Goal: Information Seeking & Learning: Learn about a topic

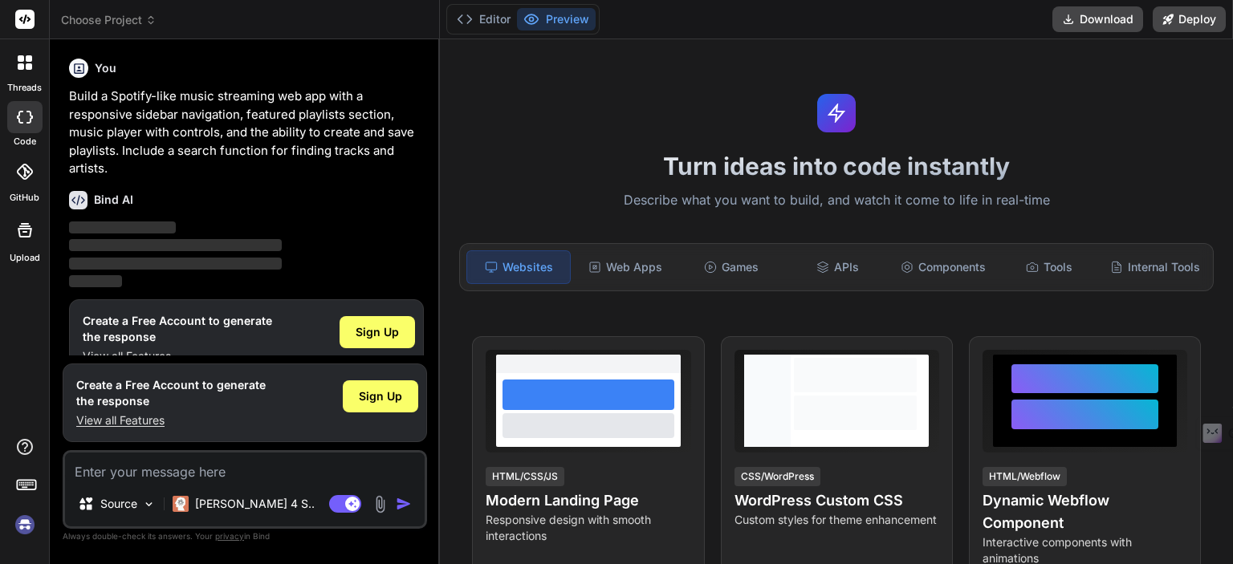
scroll to position [28, 0]
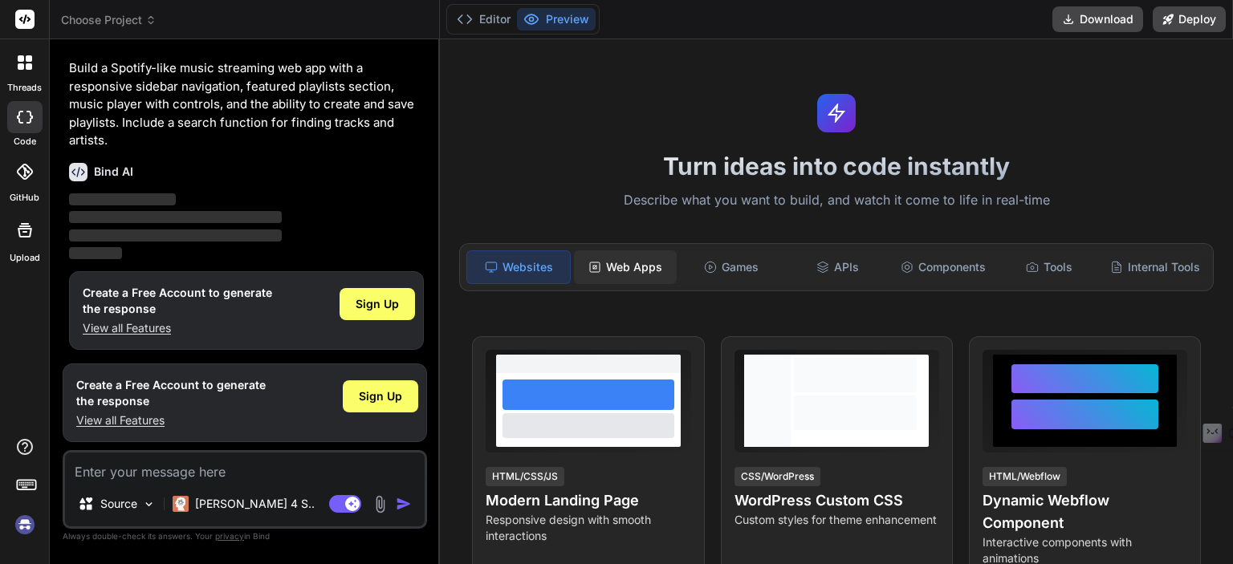
type textarea "x"
click at [629, 263] on div "Web Apps" at bounding box center [625, 267] width 103 height 34
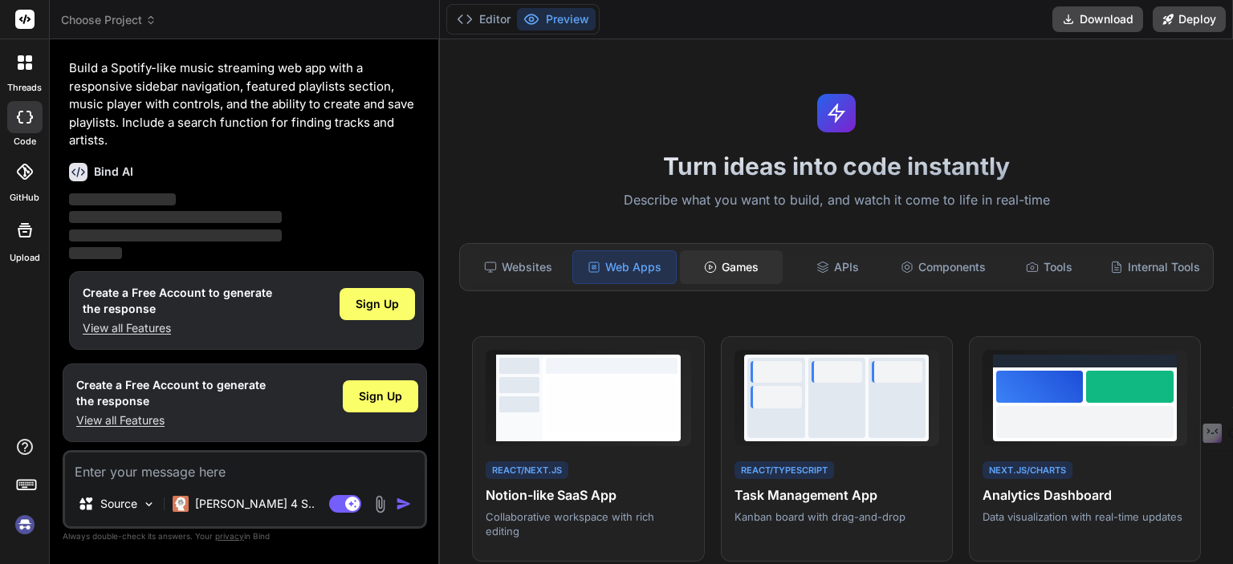
click at [721, 263] on div "Games" at bounding box center [731, 267] width 103 height 34
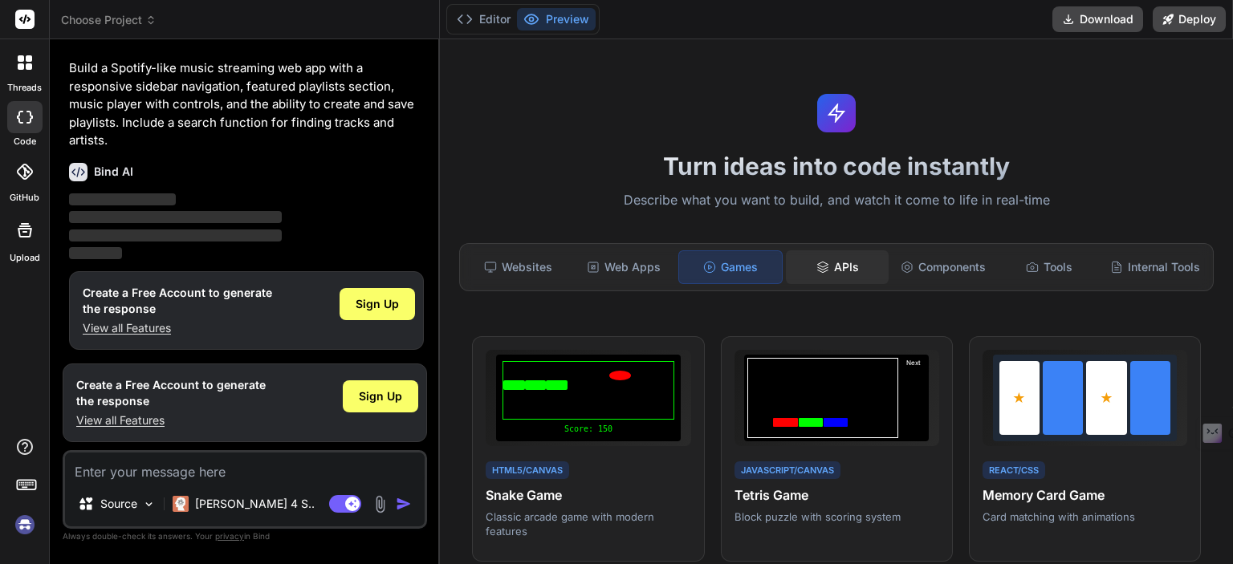
click at [841, 275] on div "APIs" at bounding box center [837, 267] width 103 height 34
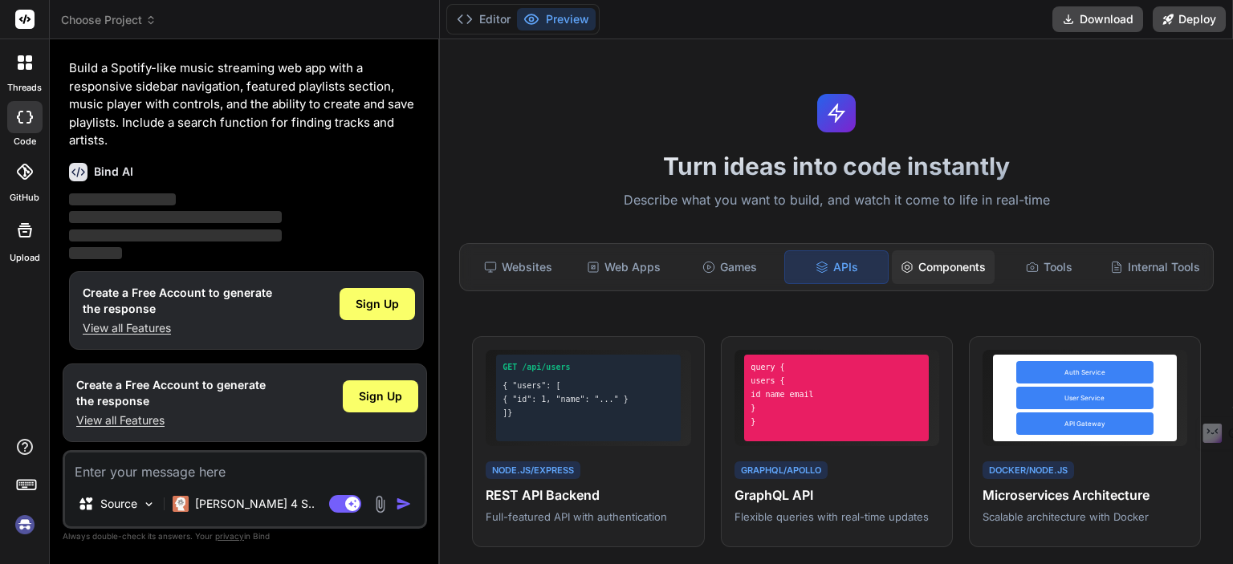
click at [948, 273] on div "Components" at bounding box center [943, 267] width 103 height 34
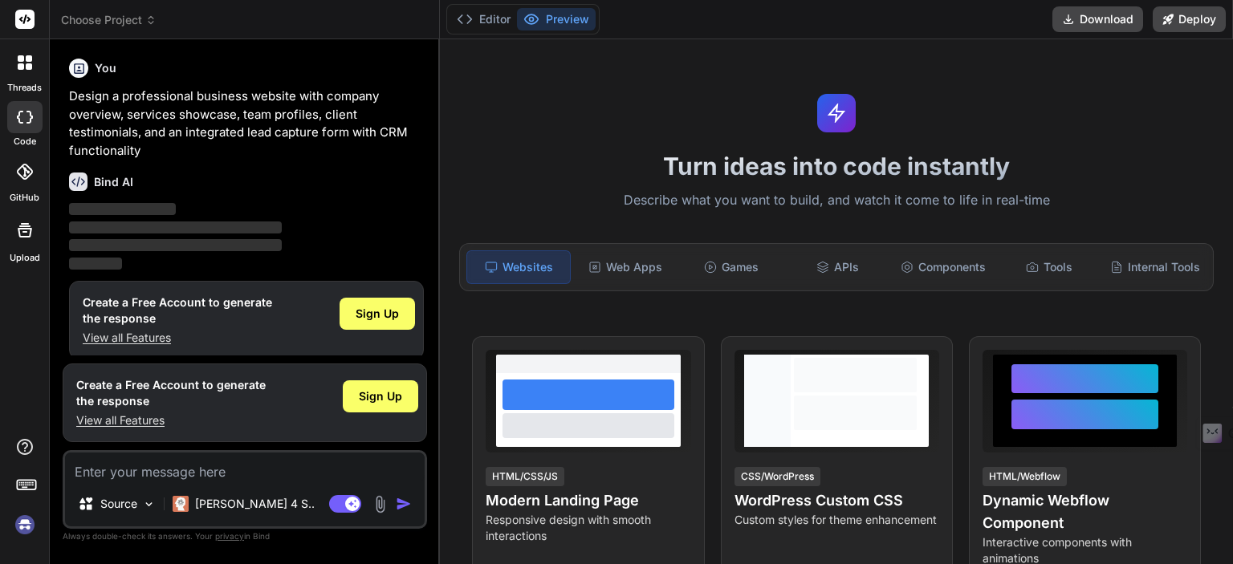
scroll to position [10, 0]
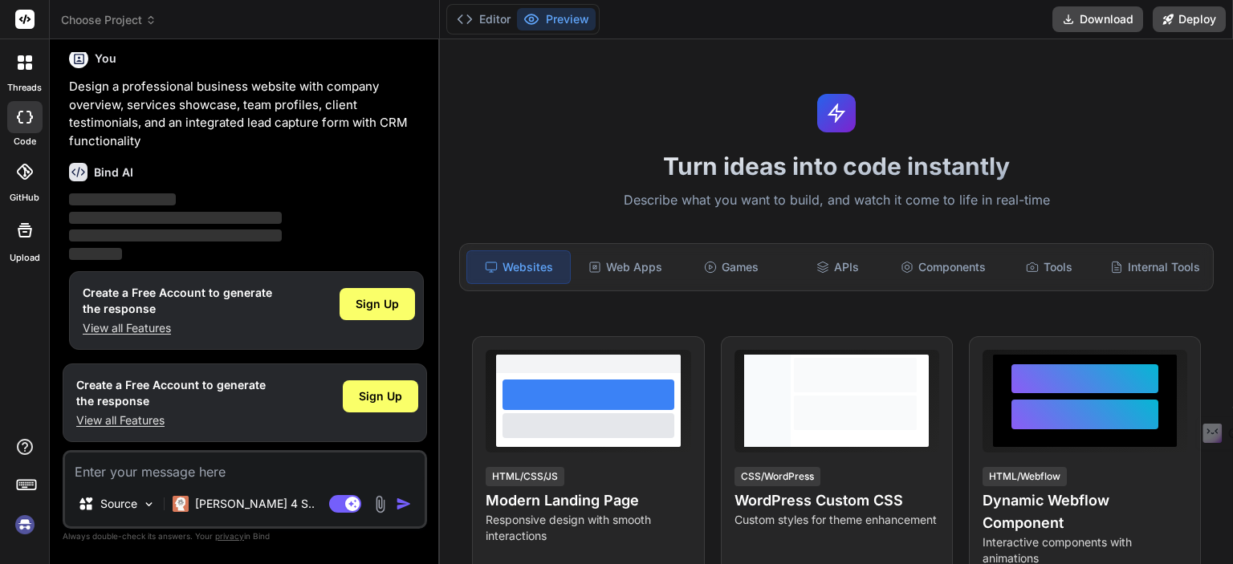
type textarea "x"
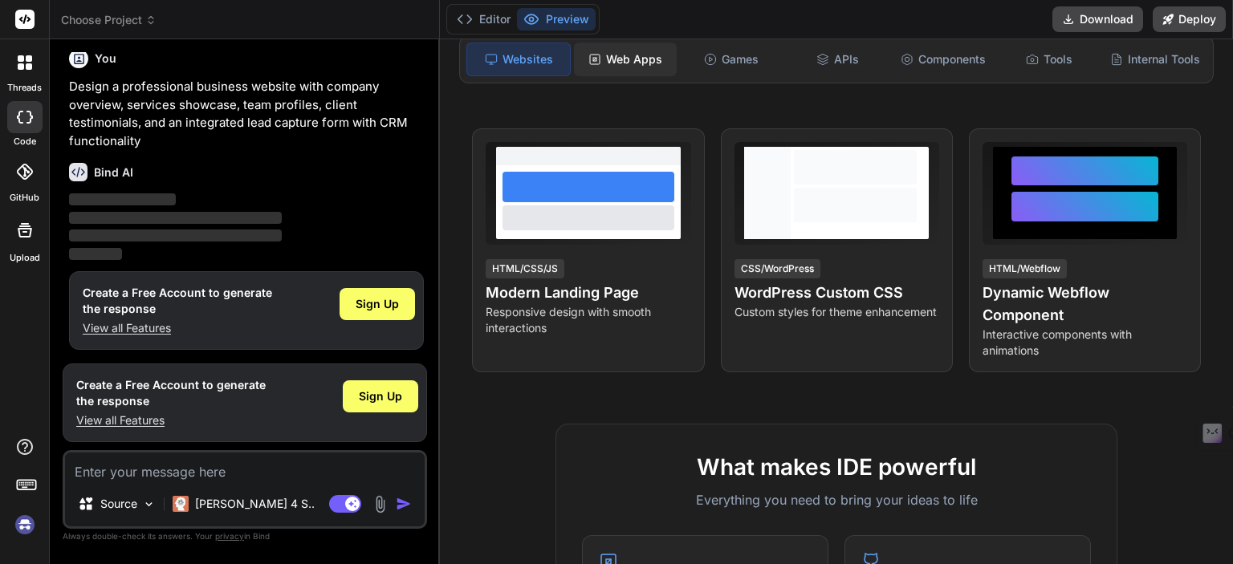
scroll to position [0, 0]
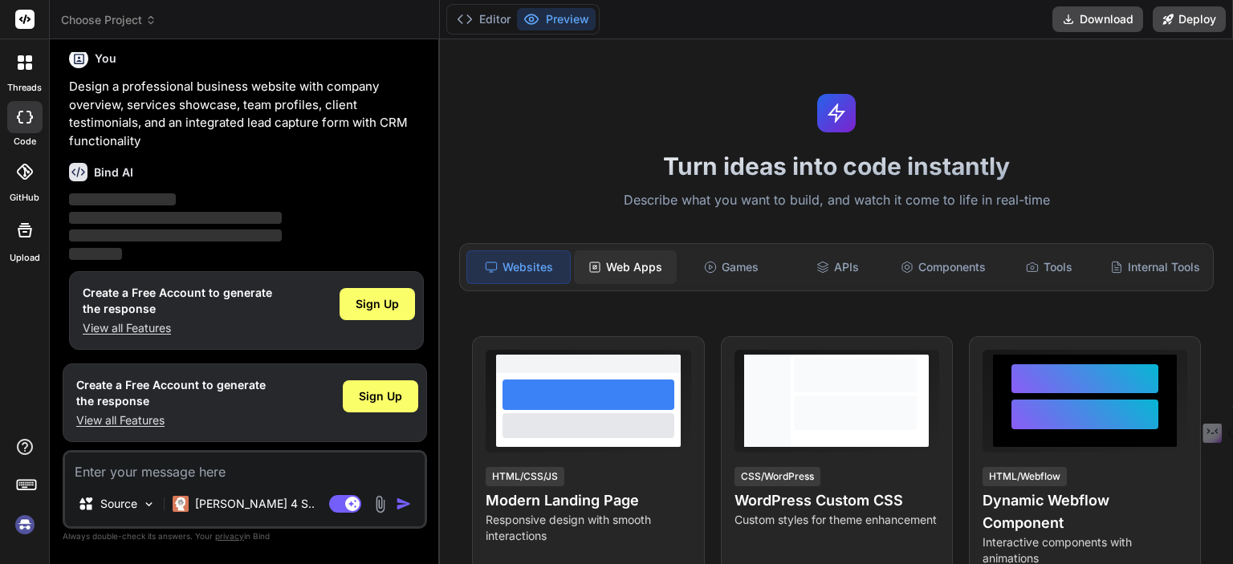
click at [653, 268] on div "Web Apps" at bounding box center [625, 267] width 103 height 34
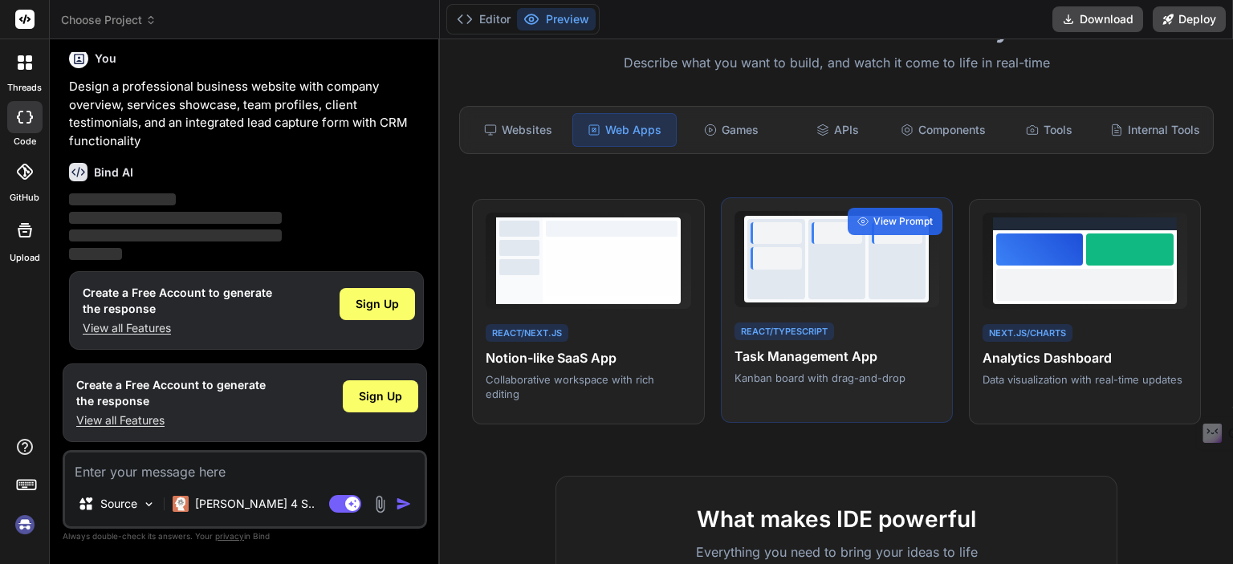
scroll to position [138, 0]
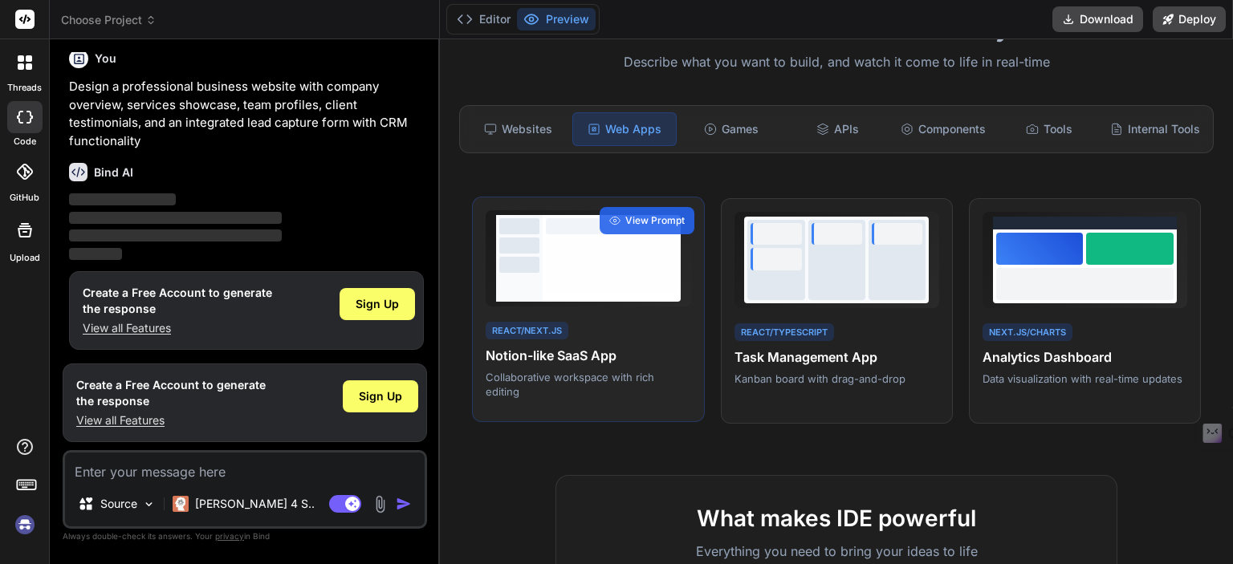
click at [543, 283] on div at bounding box center [612, 258] width 138 height 87
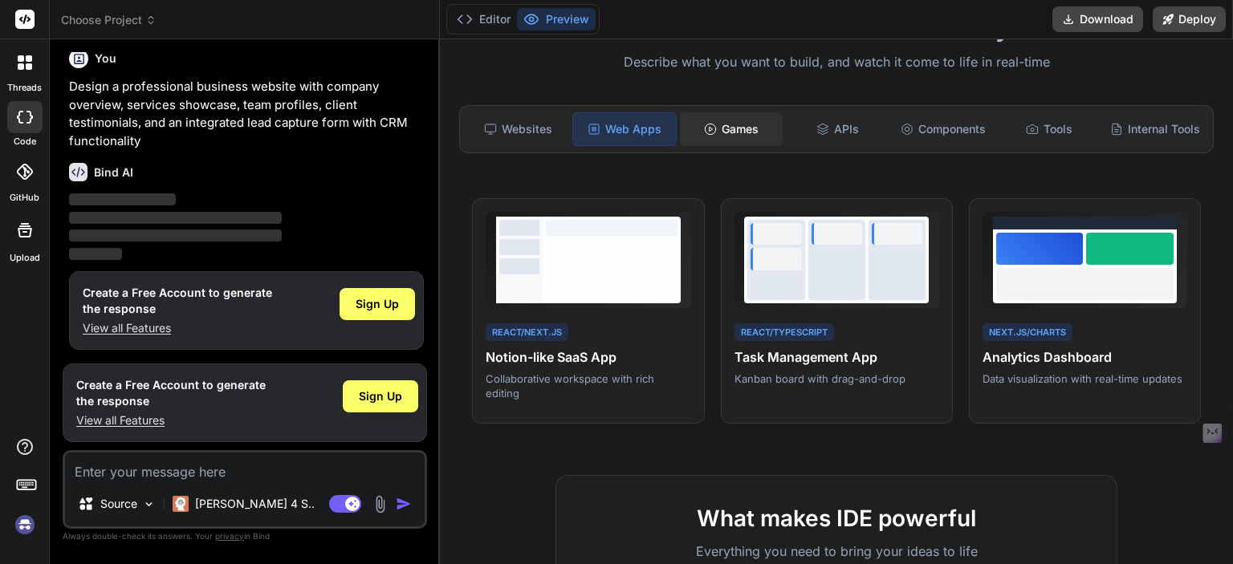
click at [716, 134] on div "Games" at bounding box center [731, 129] width 103 height 34
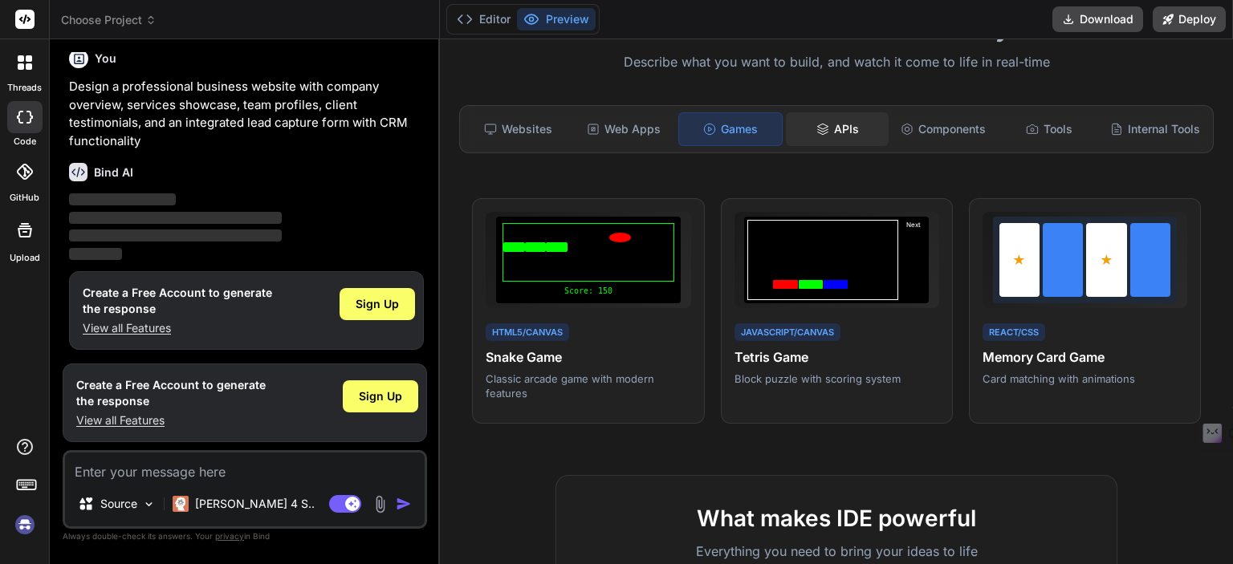
click at [795, 132] on div "APIs" at bounding box center [837, 129] width 103 height 34
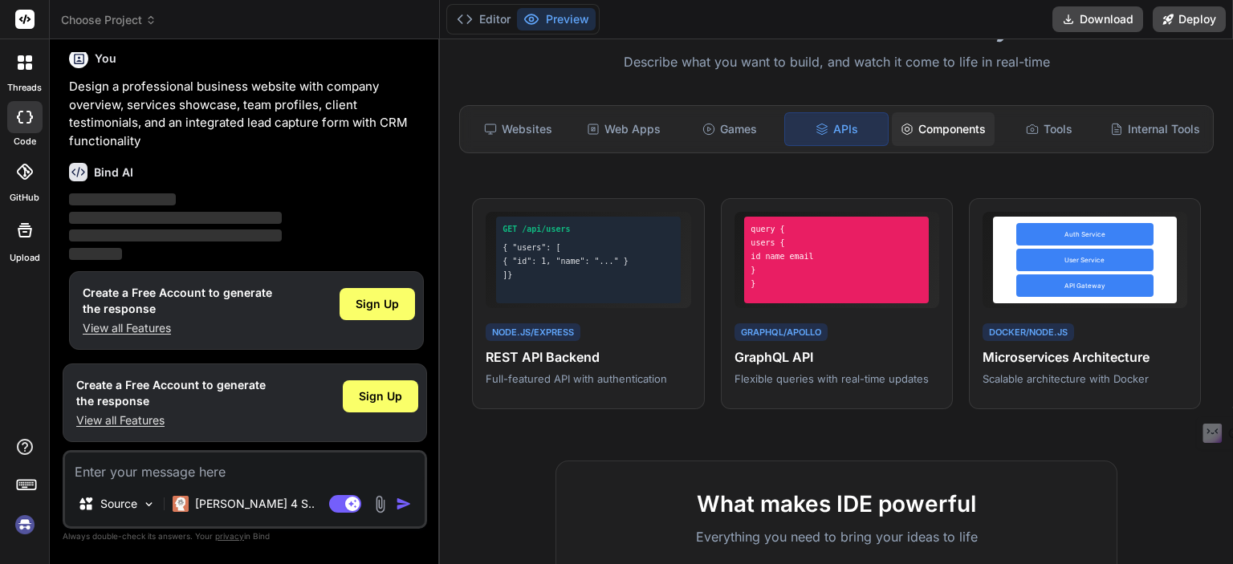
click at [912, 124] on div "Components" at bounding box center [943, 129] width 103 height 34
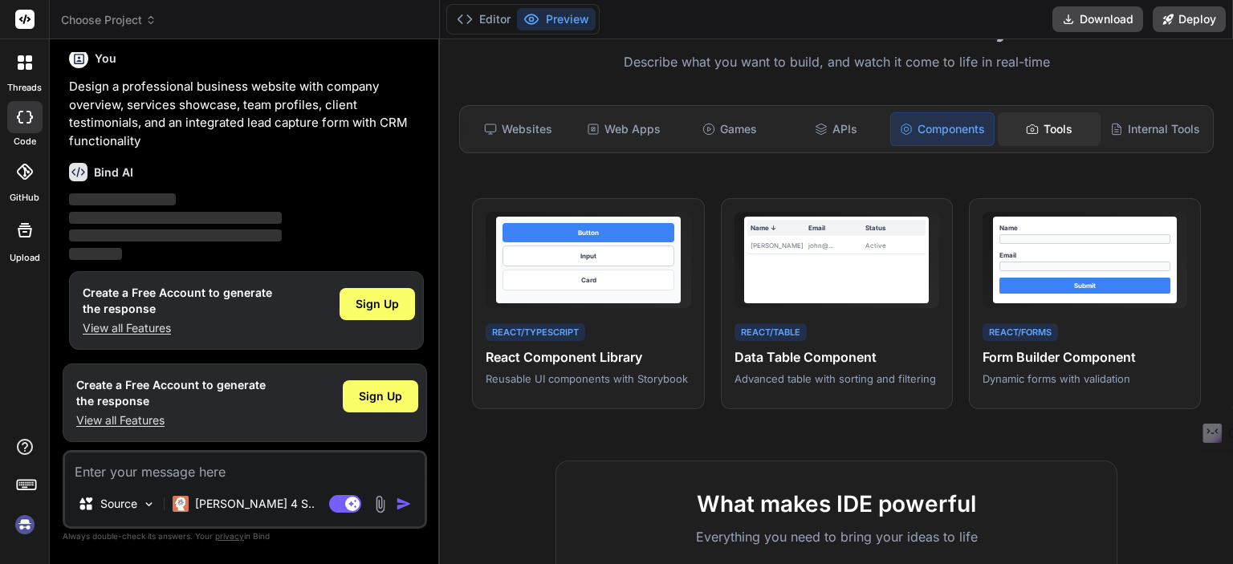
click at [1026, 126] on icon at bounding box center [1032, 129] width 13 height 13
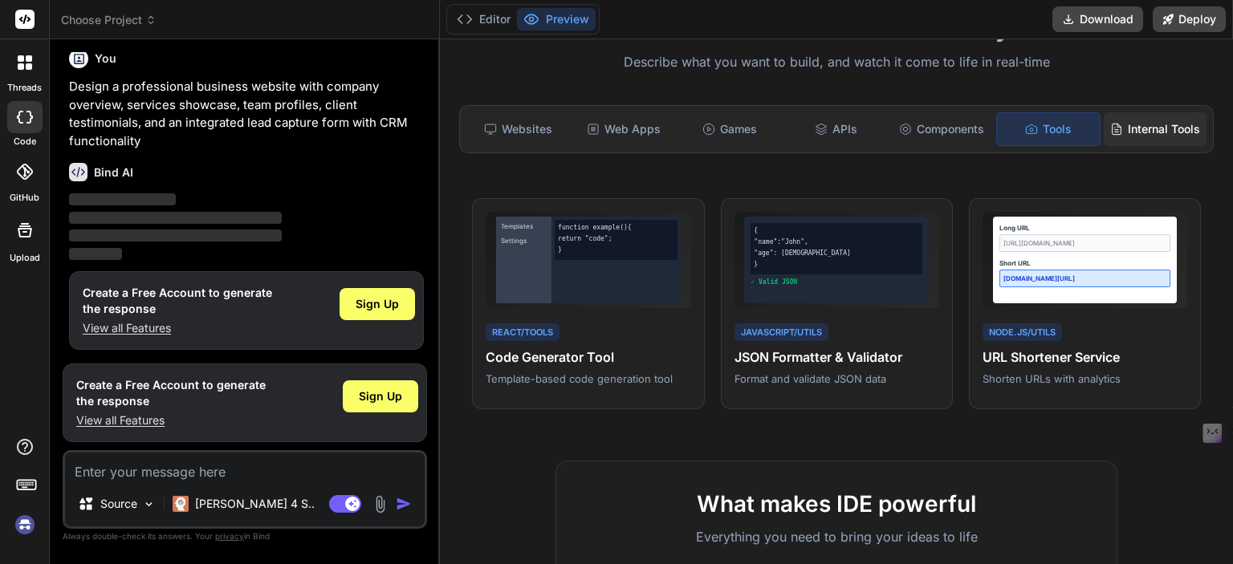
click at [1155, 125] on div "Internal Tools" at bounding box center [1155, 129] width 103 height 34
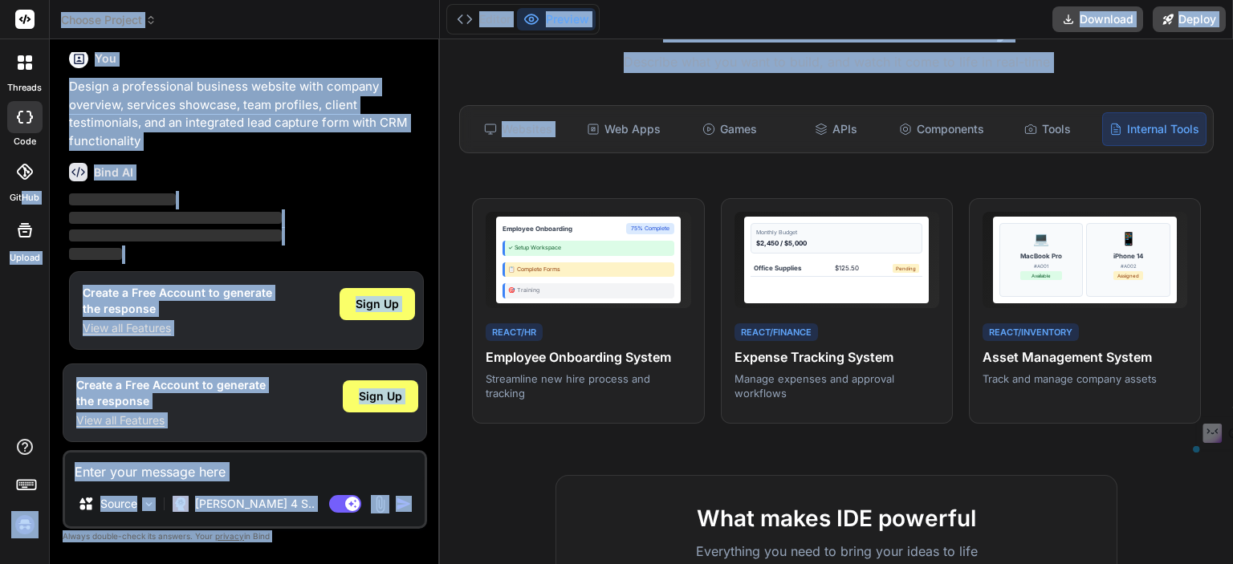
drag, startPoint x: 22, startPoint y: 200, endPoint x: 657, endPoint y: 87, distance: 644.8
click at [657, 87] on div "threads code GitHub Upload Choose Project Created with Pixso. Bind AI Web Searc…" at bounding box center [616, 282] width 1233 height 564
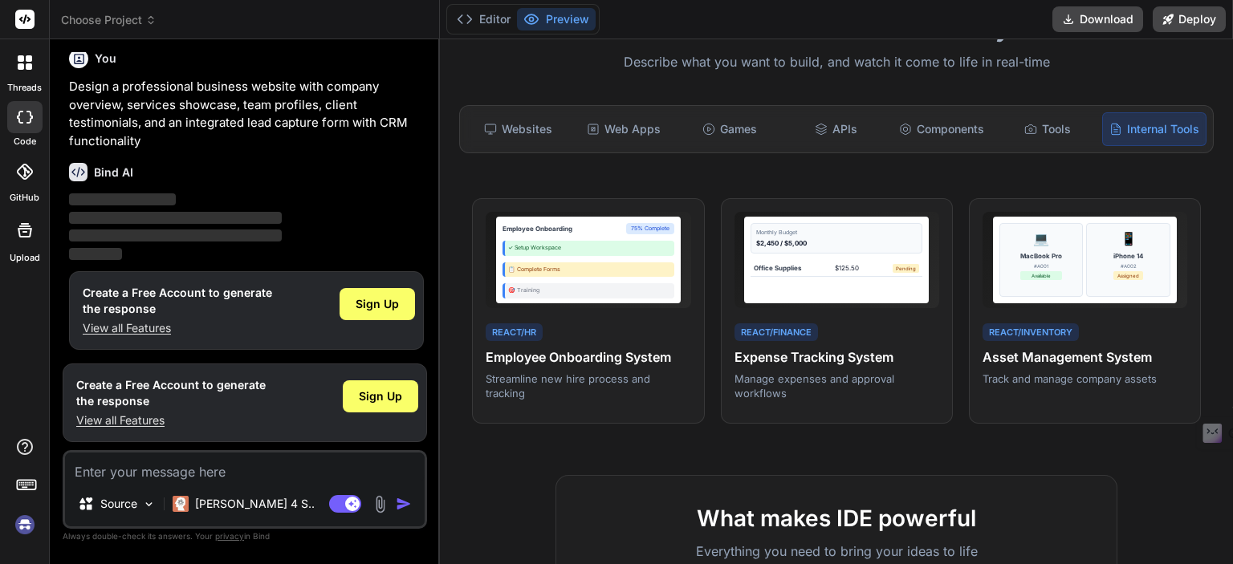
click at [912, 85] on div "Turn ideas into code instantly Describe what you want to build, and watch it co…" at bounding box center [836, 301] width 793 height 525
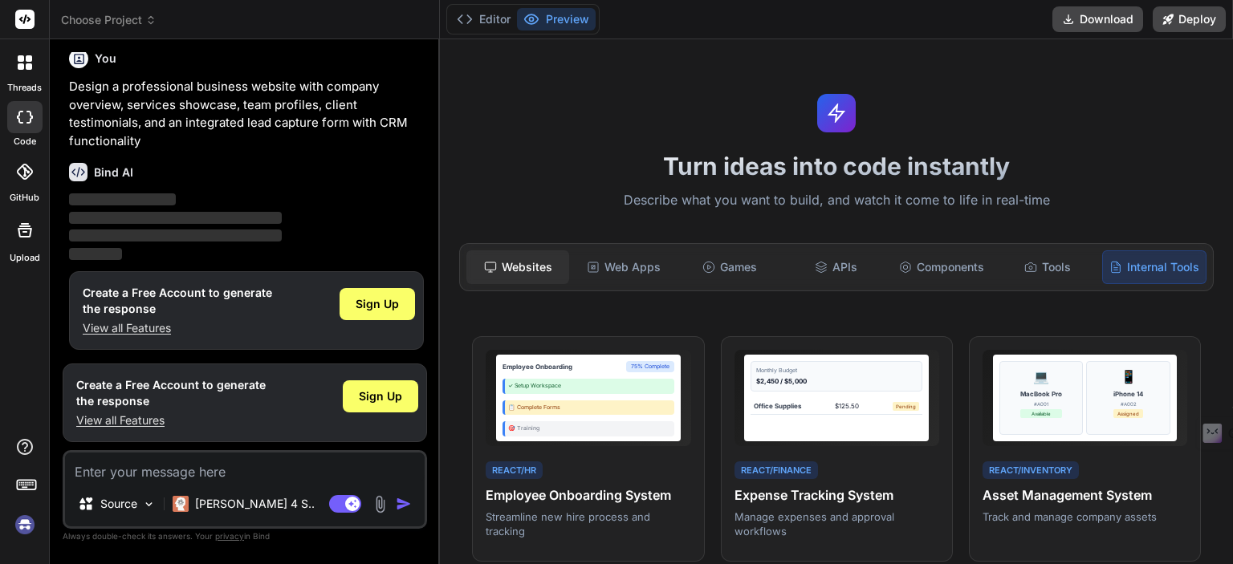
click at [531, 268] on div "Websites" at bounding box center [517, 267] width 103 height 34
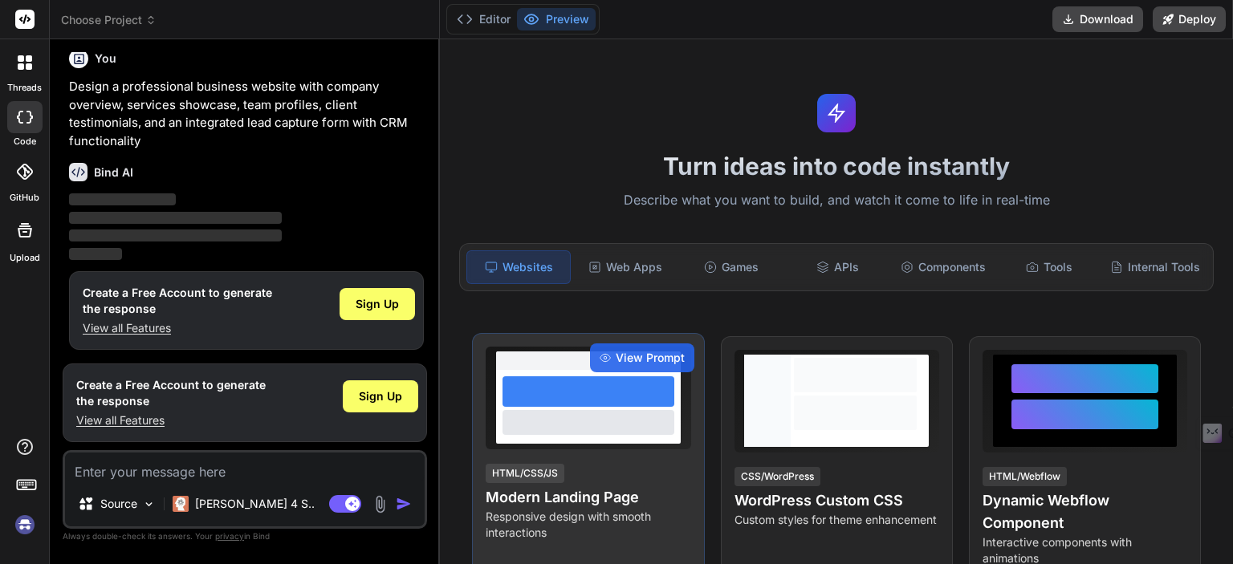
click at [595, 509] on h4 "Modern Landing Page" at bounding box center [588, 497] width 205 height 22
click at [647, 360] on div "View Prompt" at bounding box center [642, 358] width 104 height 29
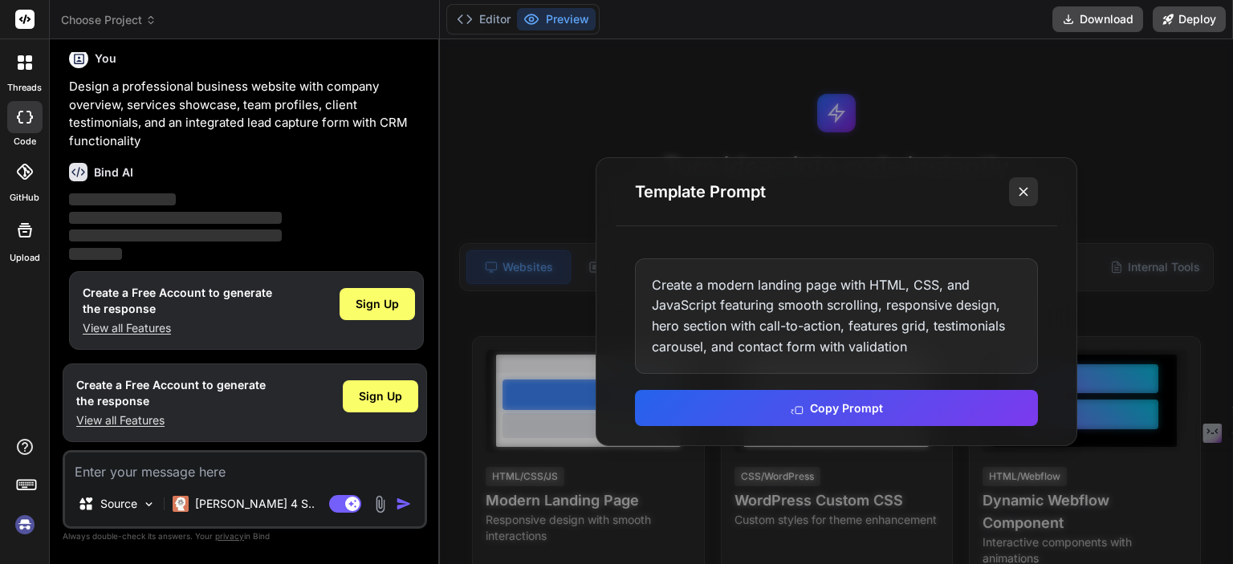
click at [1019, 194] on icon at bounding box center [1023, 192] width 16 height 16
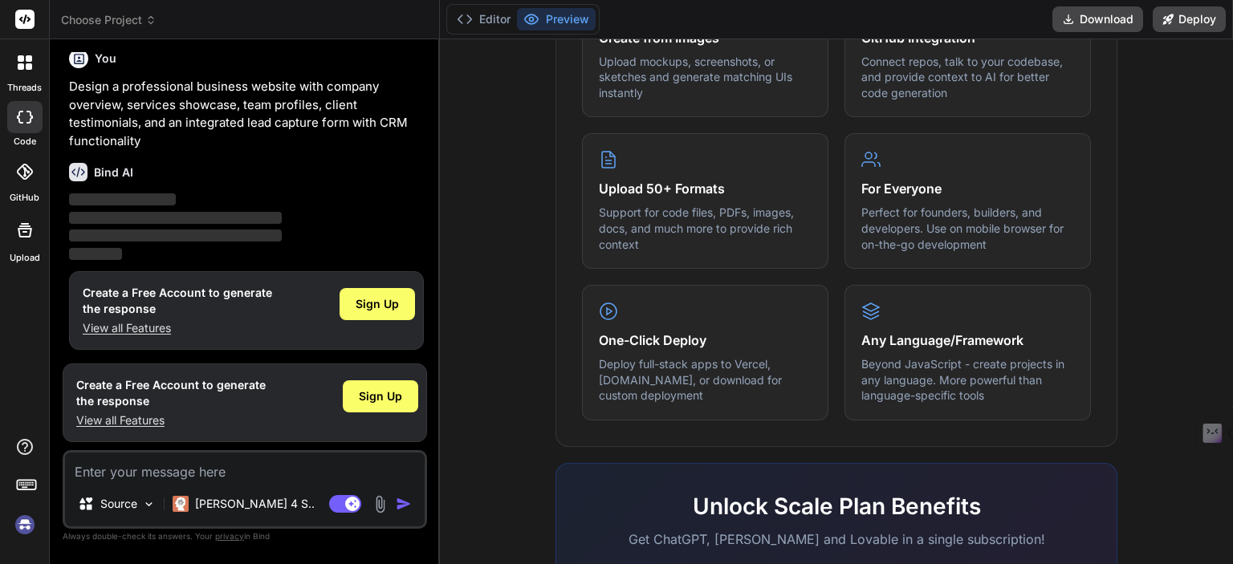
scroll to position [758, 0]
